Goal: Task Accomplishment & Management: Use online tool/utility

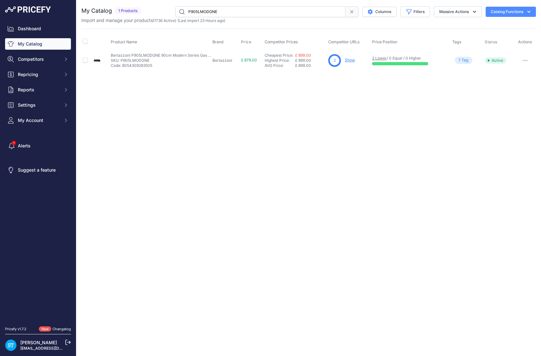
click at [195, 83] on div "Close You are not connected to the internet." at bounding box center [308, 178] width 465 height 356
click at [201, 10] on input "P905LMODGNE" at bounding box center [260, 11] width 170 height 11
type input "F4001D"
click at [343, 61] on link "Show" at bounding box center [341, 60] width 10 height 5
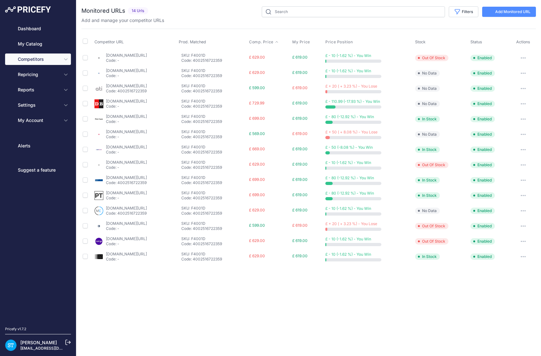
click at [274, 41] on span "Comp. Price" at bounding box center [261, 41] width 24 height 5
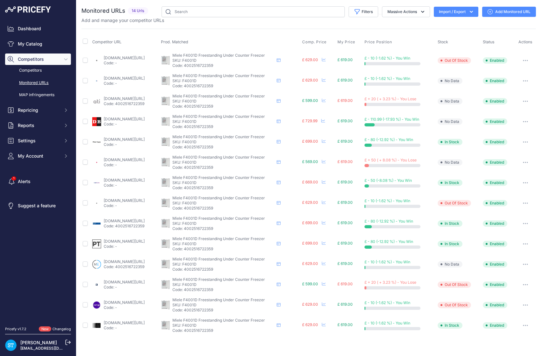
click at [214, 59] on p "SKU: F4001D" at bounding box center [223, 60] width 102 height 5
copy p "F4001D"
